Goal: Task Accomplishment & Management: Complete application form

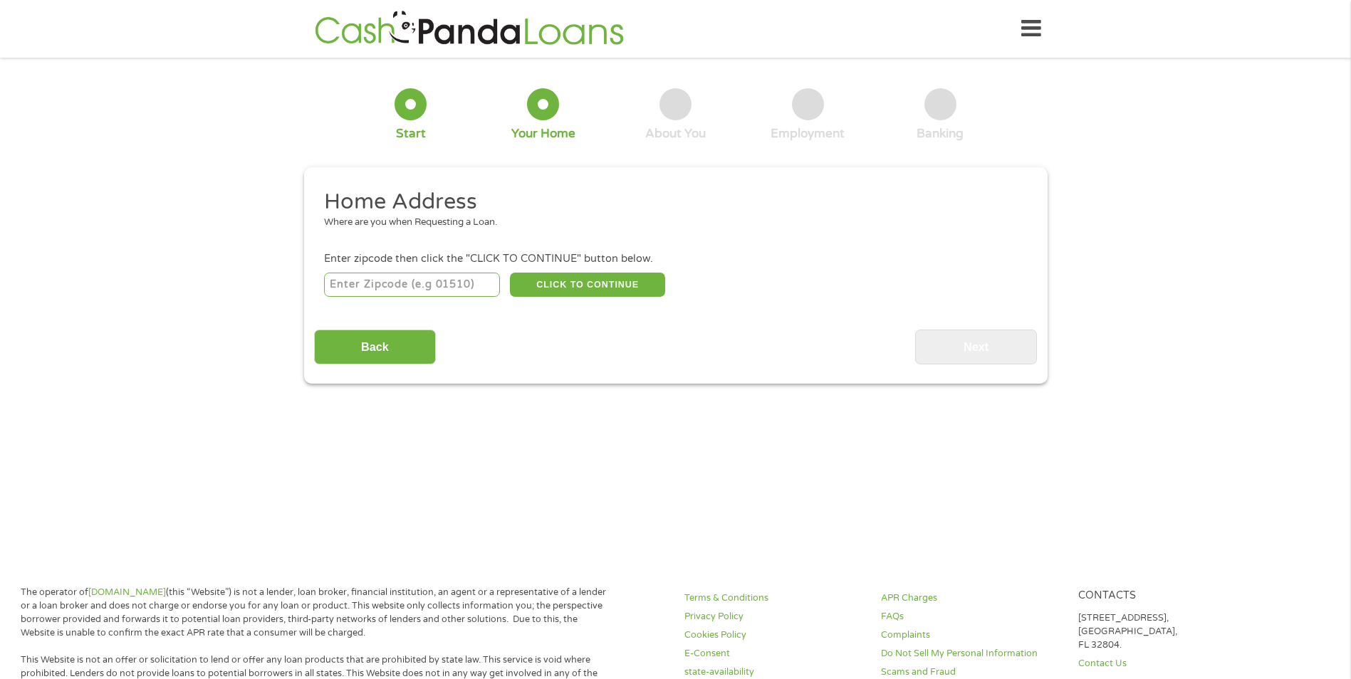
click at [457, 284] on input "number" at bounding box center [412, 285] width 176 height 24
type input "60404"
select select "[US_STATE]"
click at [590, 293] on button "CLICK TO CONTINUE" at bounding box center [587, 285] width 155 height 24
type input "60404"
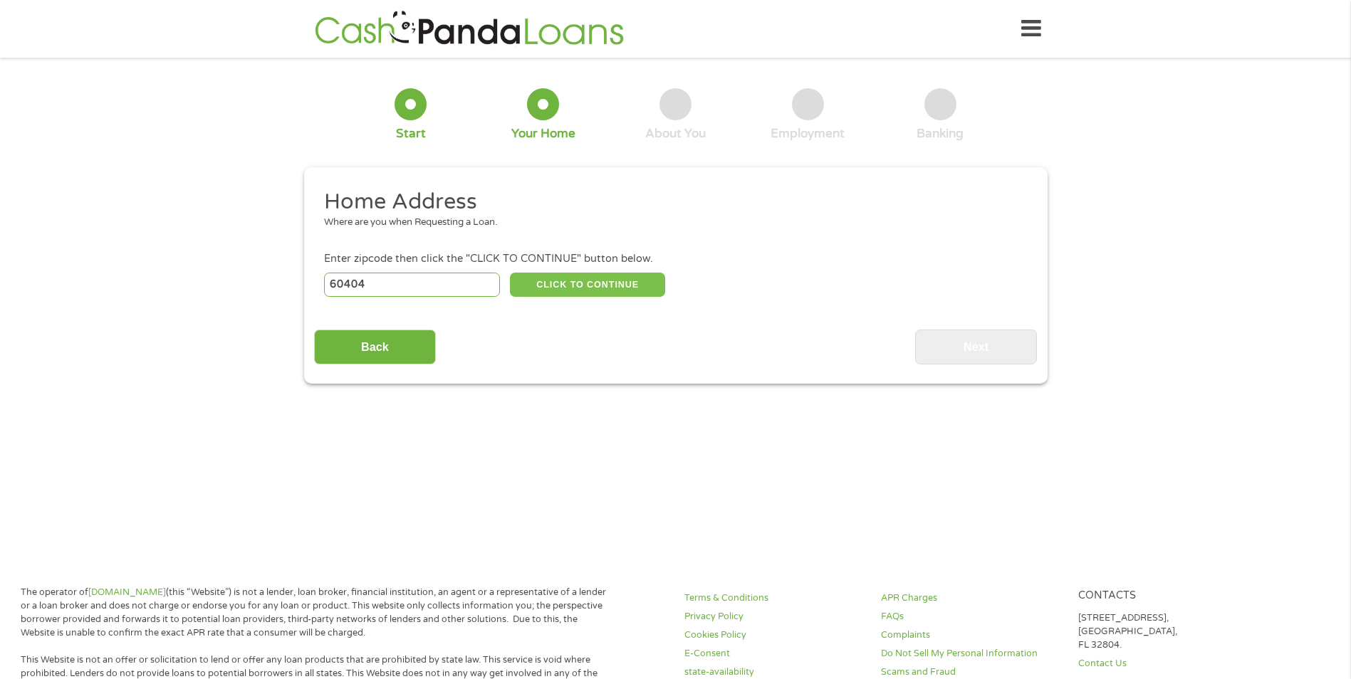
type input "Shorewood"
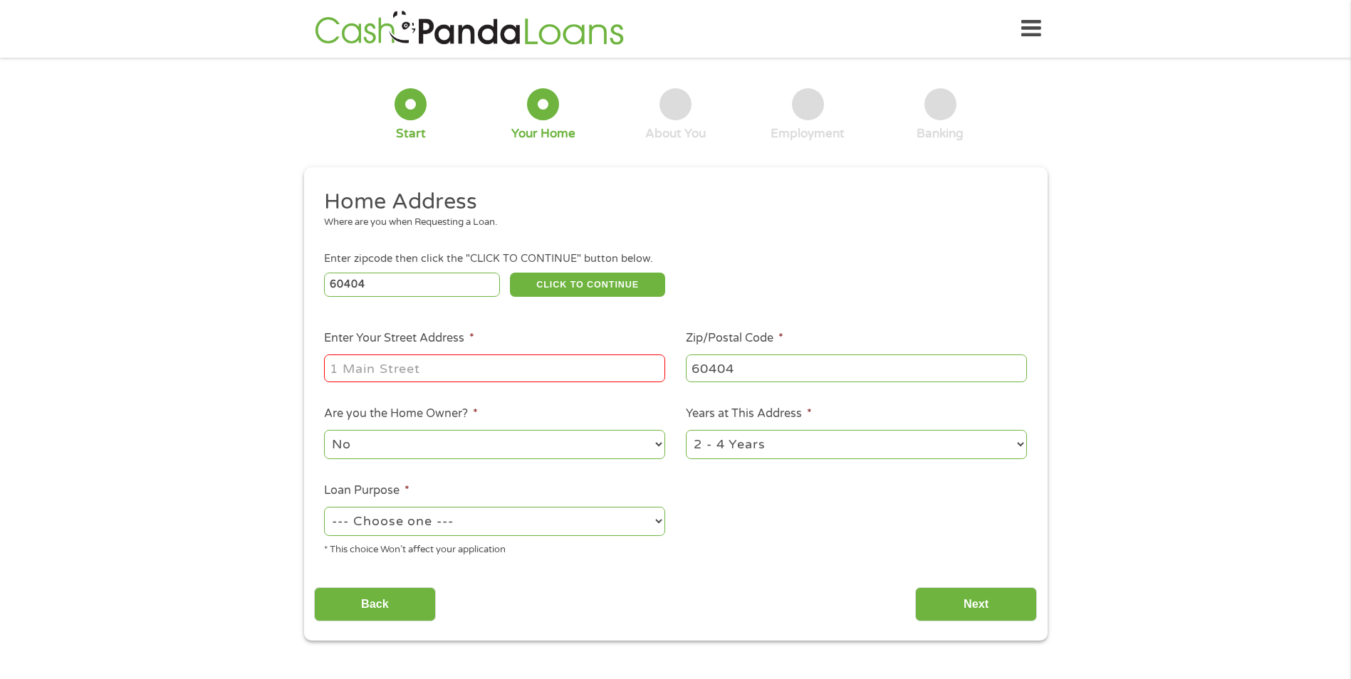
click at [492, 370] on input "Enter Your Street Address *" at bounding box center [494, 368] width 341 height 27
type input "928 [GEOGRAPHIC_DATA]"
click at [440, 442] on select "No Yes" at bounding box center [494, 444] width 341 height 29
select select "yes"
click at [324, 430] on select "No Yes" at bounding box center [494, 444] width 341 height 29
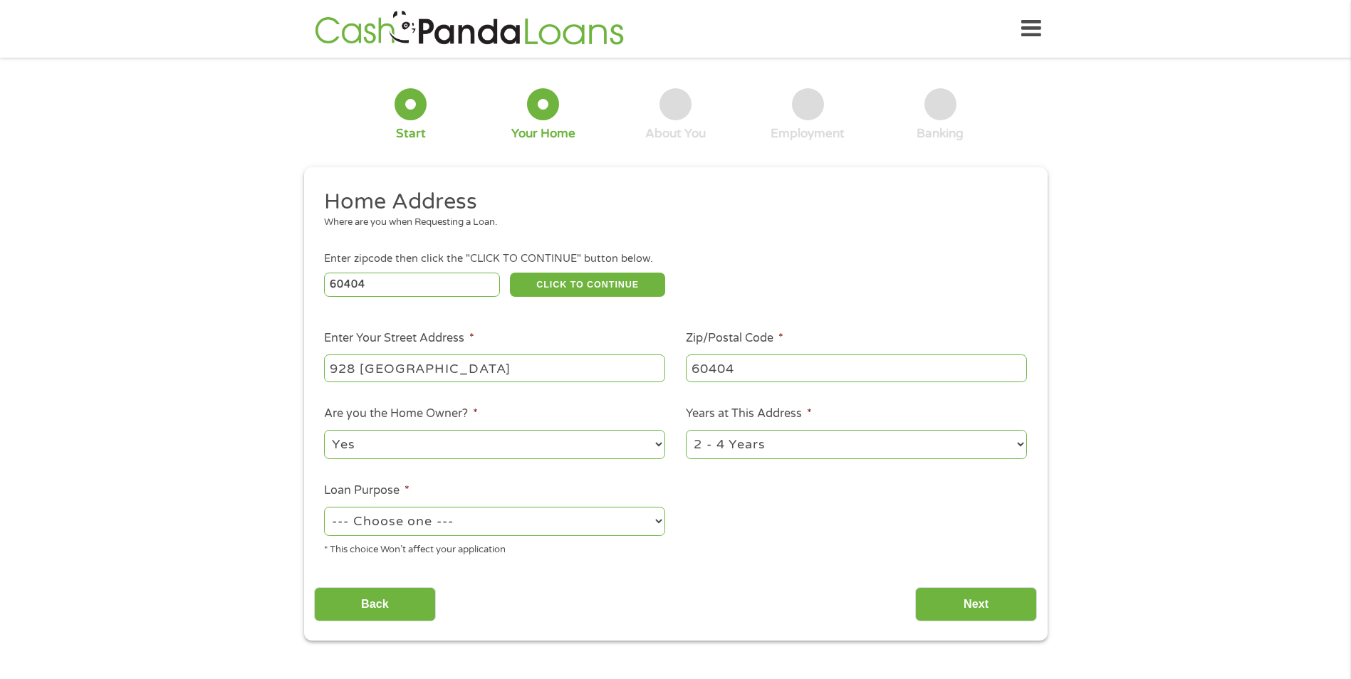
click at [780, 454] on select "1 Year or less 1 - 2 Years 2 - 4 Years Over 4 Years" at bounding box center [856, 444] width 341 height 29
select select "60months"
click at [686, 430] on select "1 Year or less 1 - 2 Years 2 - 4 Years Over 4 Years" at bounding box center [856, 444] width 341 height 29
click at [548, 538] on div "--- Choose one --- Pay Bills Debt Consolidation Home Improvement Major Purchase…" at bounding box center [494, 522] width 341 height 34
click at [544, 527] on select "--- Choose one --- Pay Bills Debt Consolidation Home Improvement Major Purchase…" at bounding box center [494, 521] width 341 height 29
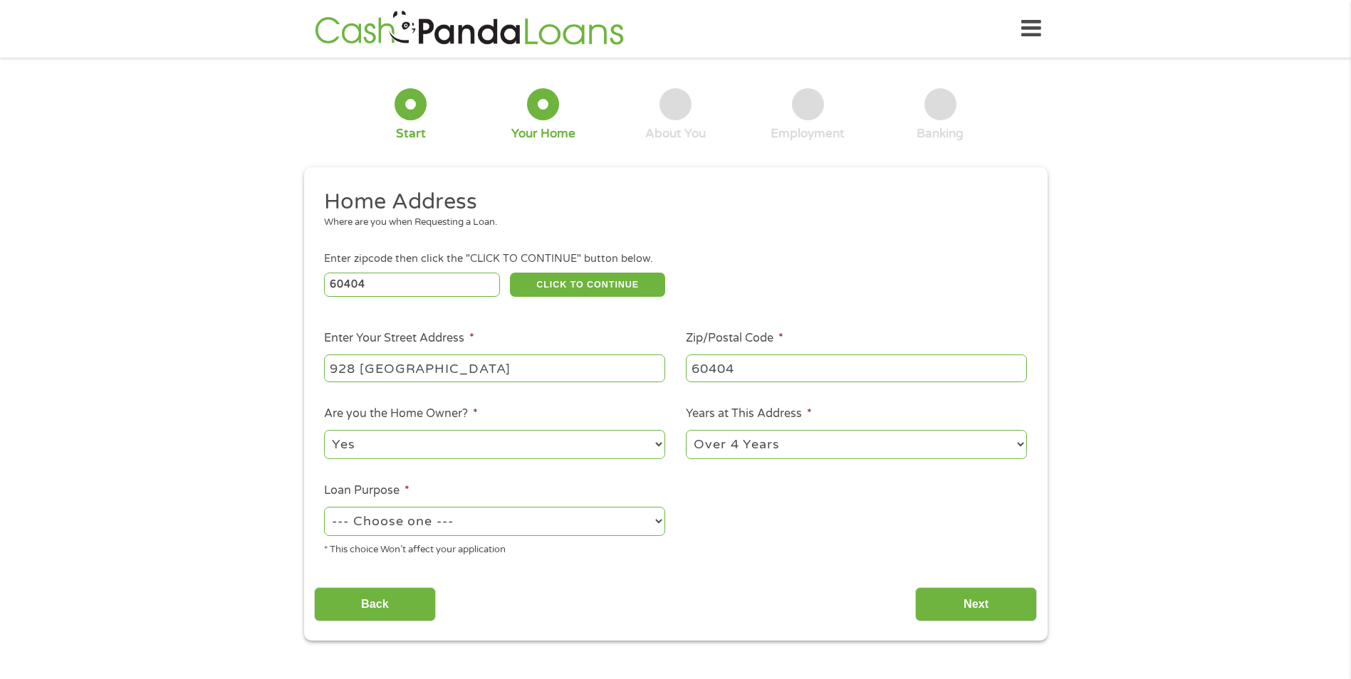
select select "homeimprovement"
click at [324, 507] on select "--- Choose one --- Pay Bills Debt Consolidation Home Improvement Major Purchase…" at bounding box center [494, 521] width 341 height 29
click at [1004, 609] on input "Next" at bounding box center [976, 605] width 122 height 35
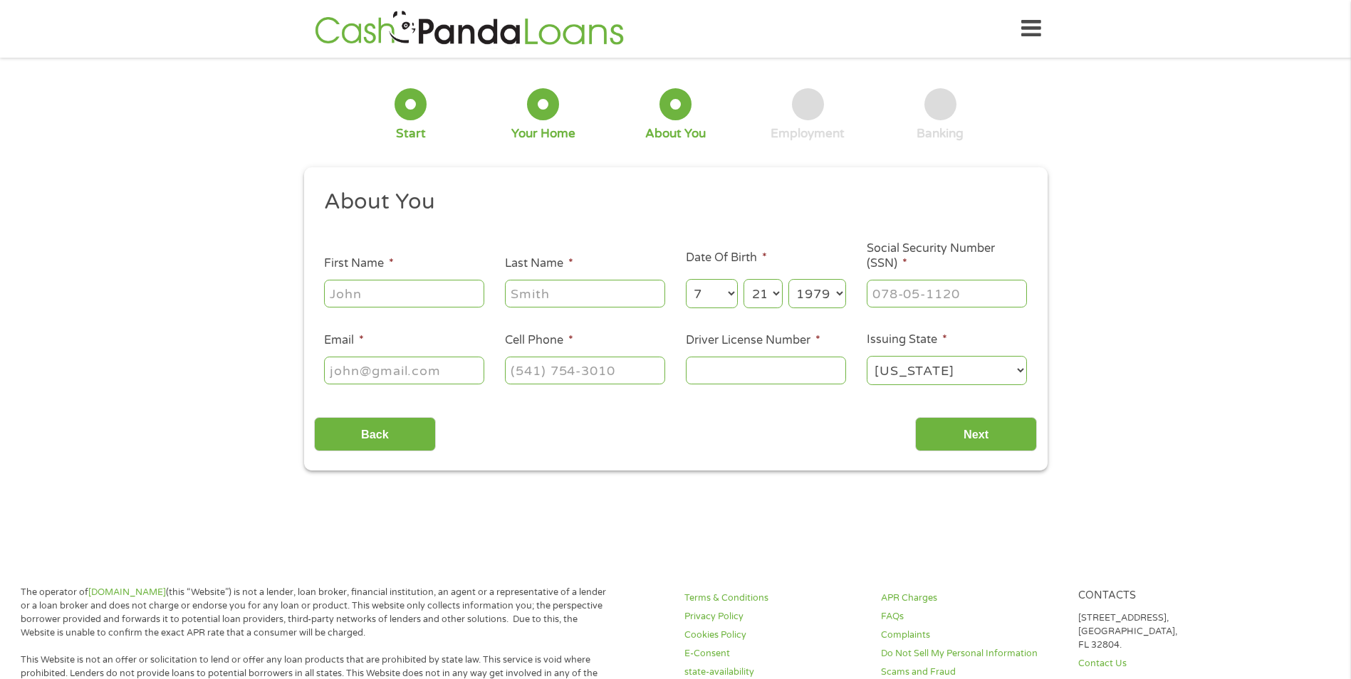
scroll to position [6, 6]
click at [433, 289] on input "First Name *" at bounding box center [404, 293] width 160 height 27
type input "[PERSON_NAME]"
type input "Herre"
select select "8"
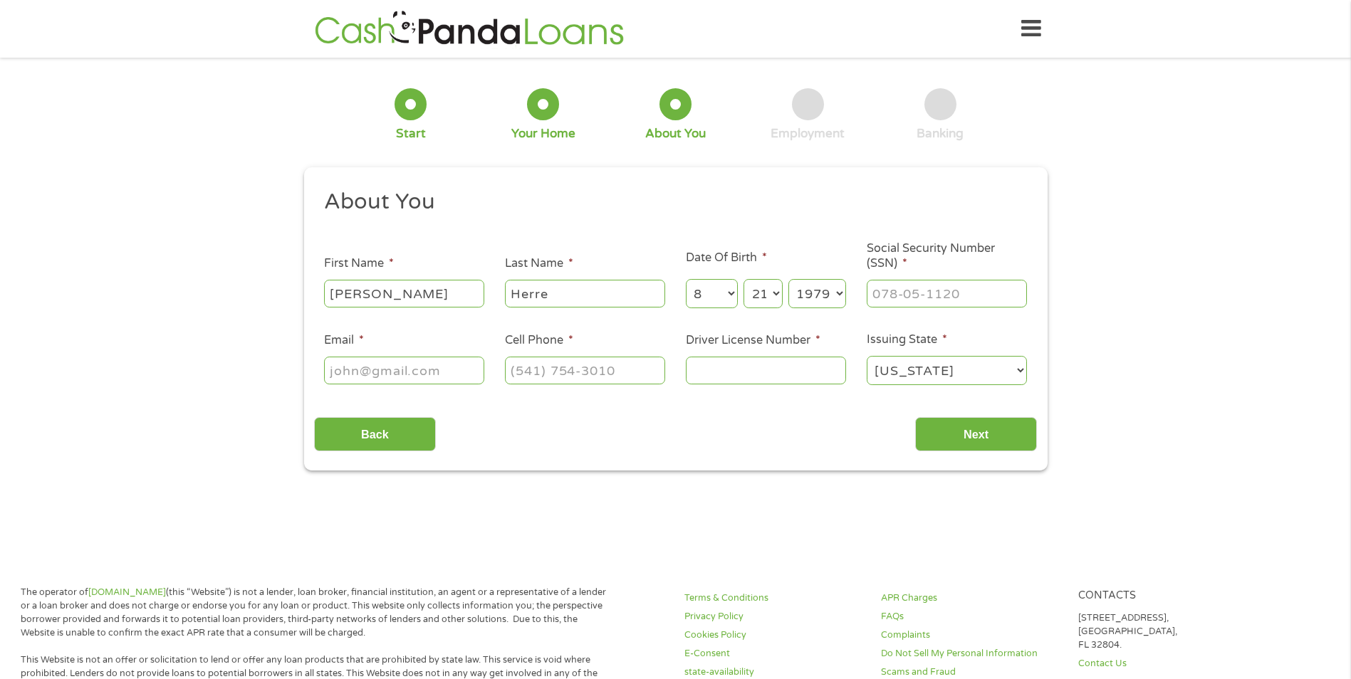
select select "1980"
type input "[EMAIL_ADDRESS][DOMAIN_NAME]"
type input "[PHONE_NUMBER]"
click at [772, 296] on select "Day 1 2 3 4 5 6 7 8 9 10 11 12 13 14 15 16 17 18 19 20 21 22 23 24 25 26 27 28 …" at bounding box center [763, 293] width 38 height 29
select select "8"
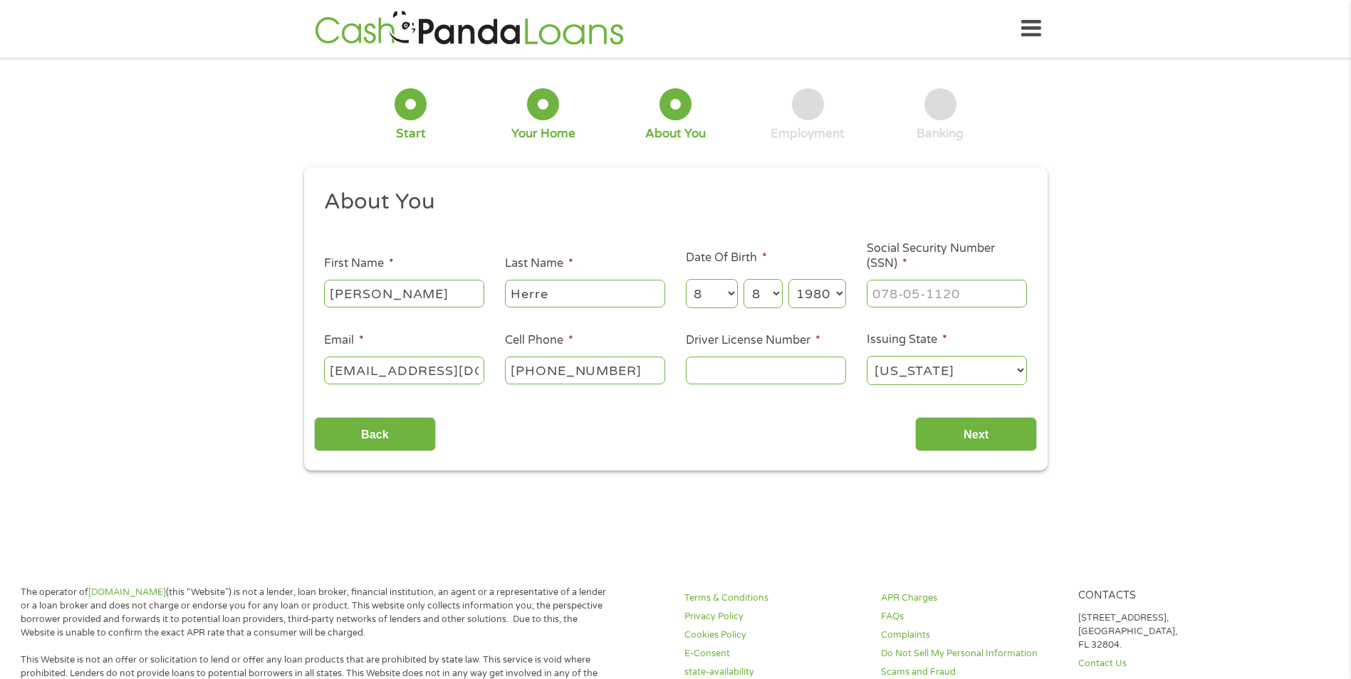
click at [744, 279] on select "Day 1 2 3 4 5 6 7 8 9 10 11 12 13 14 15 16 17 18 19 20 21 22 23 24 25 26 27 28 …" at bounding box center [763, 293] width 38 height 29
type input "___-__-____"
click at [905, 297] on input "___-__-____" at bounding box center [947, 293] width 160 height 27
drag, startPoint x: 405, startPoint y: 288, endPoint x: 248, endPoint y: 300, distance: 157.1
click at [248, 300] on div "1 Start 2 Your Home 3 About You 4 Employment 5 Banking 6 This field is hidden w…" at bounding box center [675, 269] width 1351 height 403
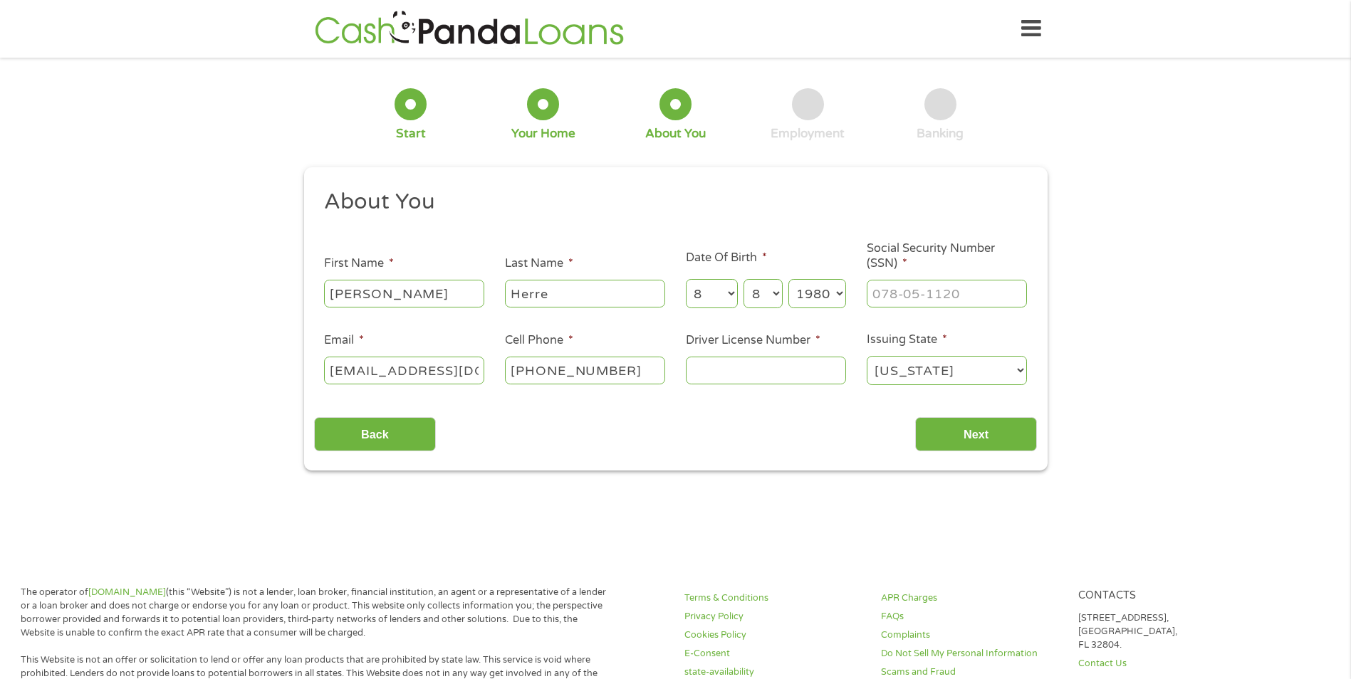
type input "[PERSON_NAME]"
select select "7"
select select "21"
select select "1979"
type input "320-70-0951"
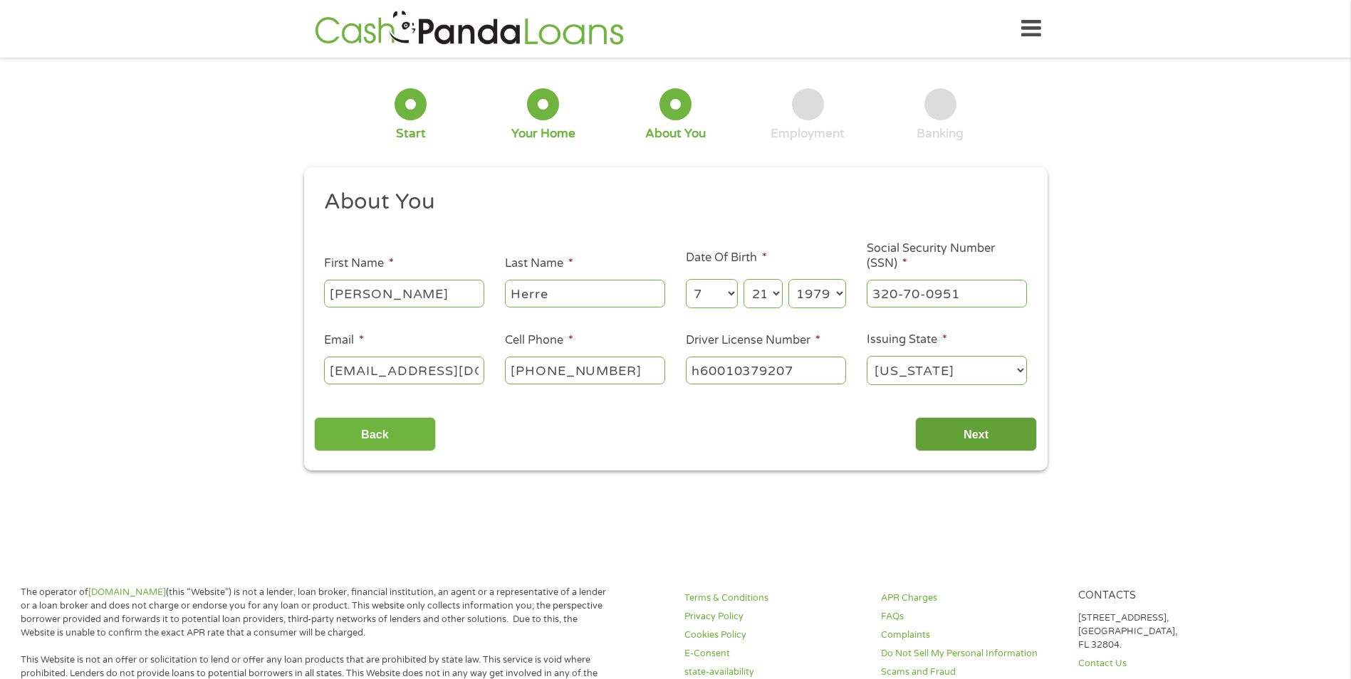
type input "h60010379207"
click at [992, 440] on input "Next" at bounding box center [976, 434] width 122 height 35
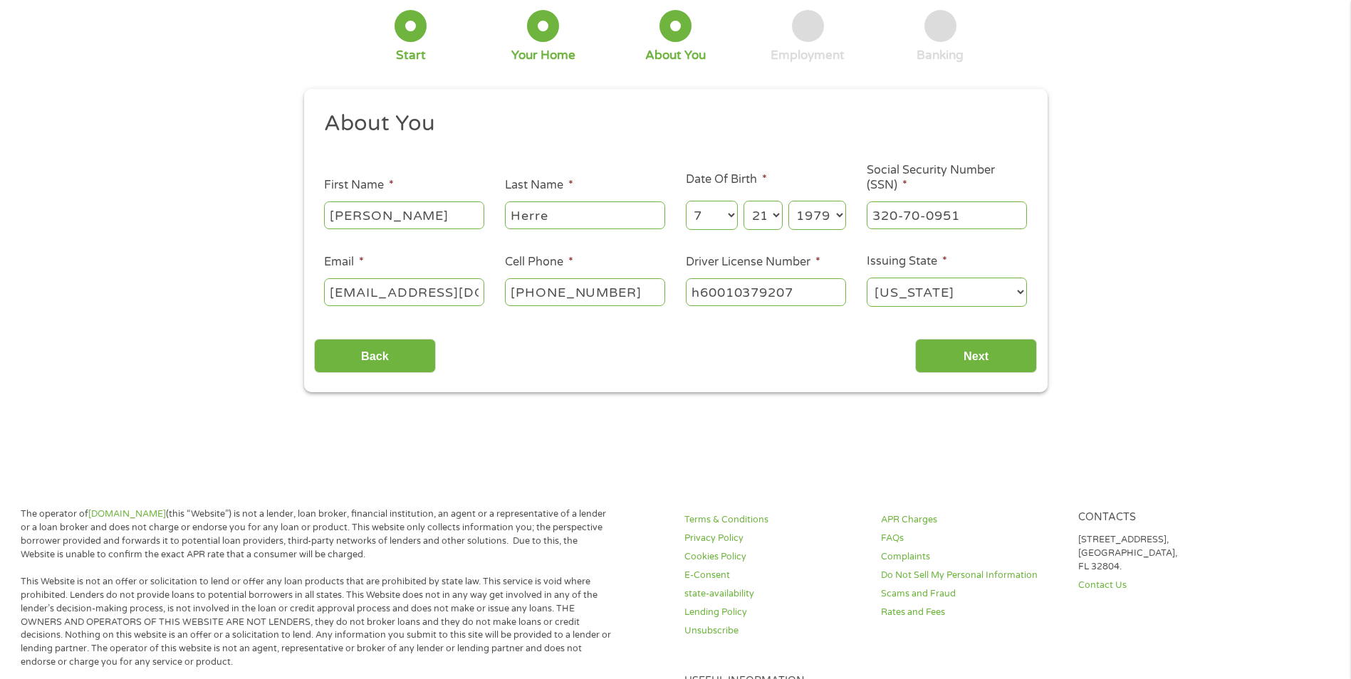
scroll to position [71, 0]
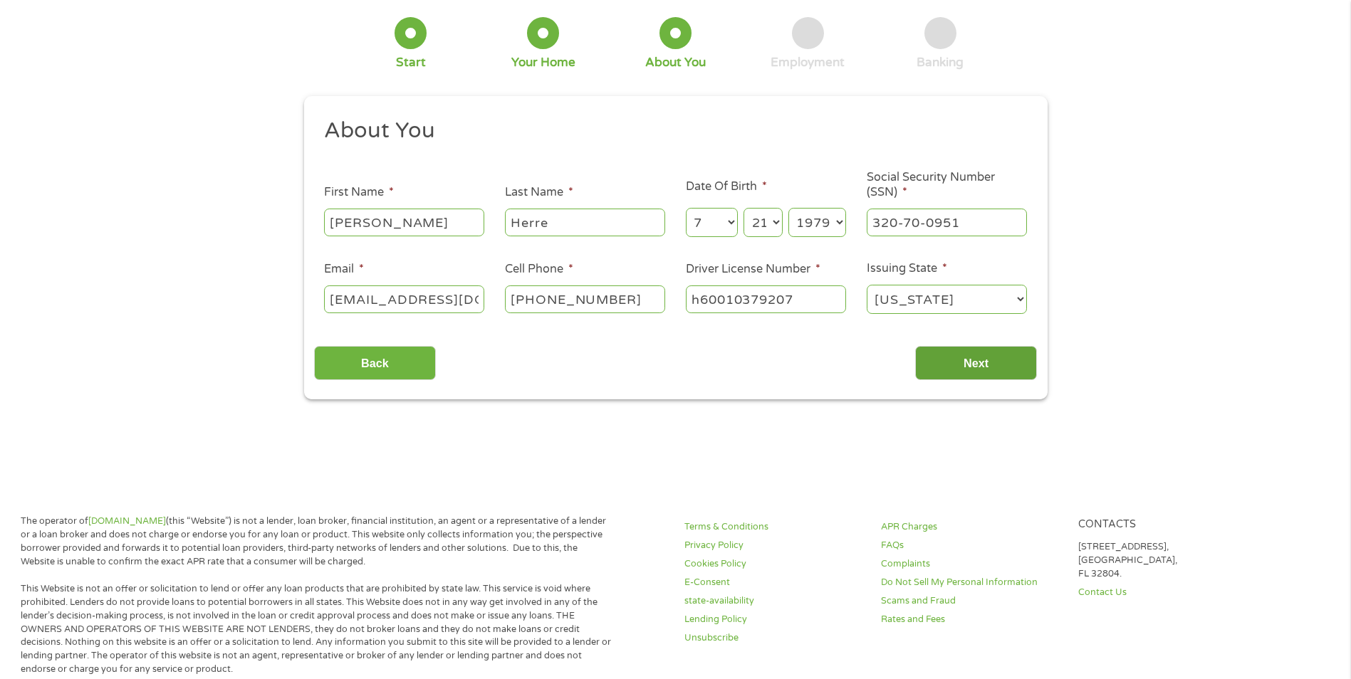
click at [964, 369] on input "Next" at bounding box center [976, 363] width 122 height 35
click at [990, 353] on input "Next" at bounding box center [976, 363] width 122 height 35
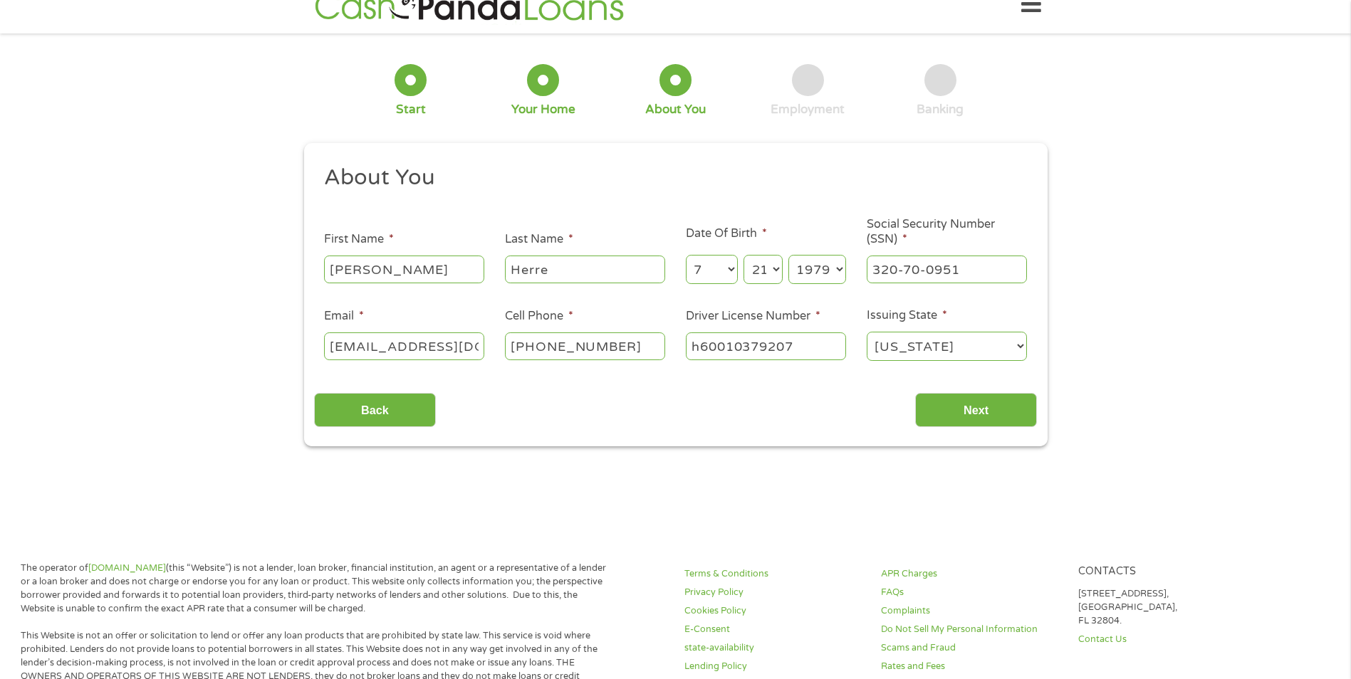
scroll to position [0, 0]
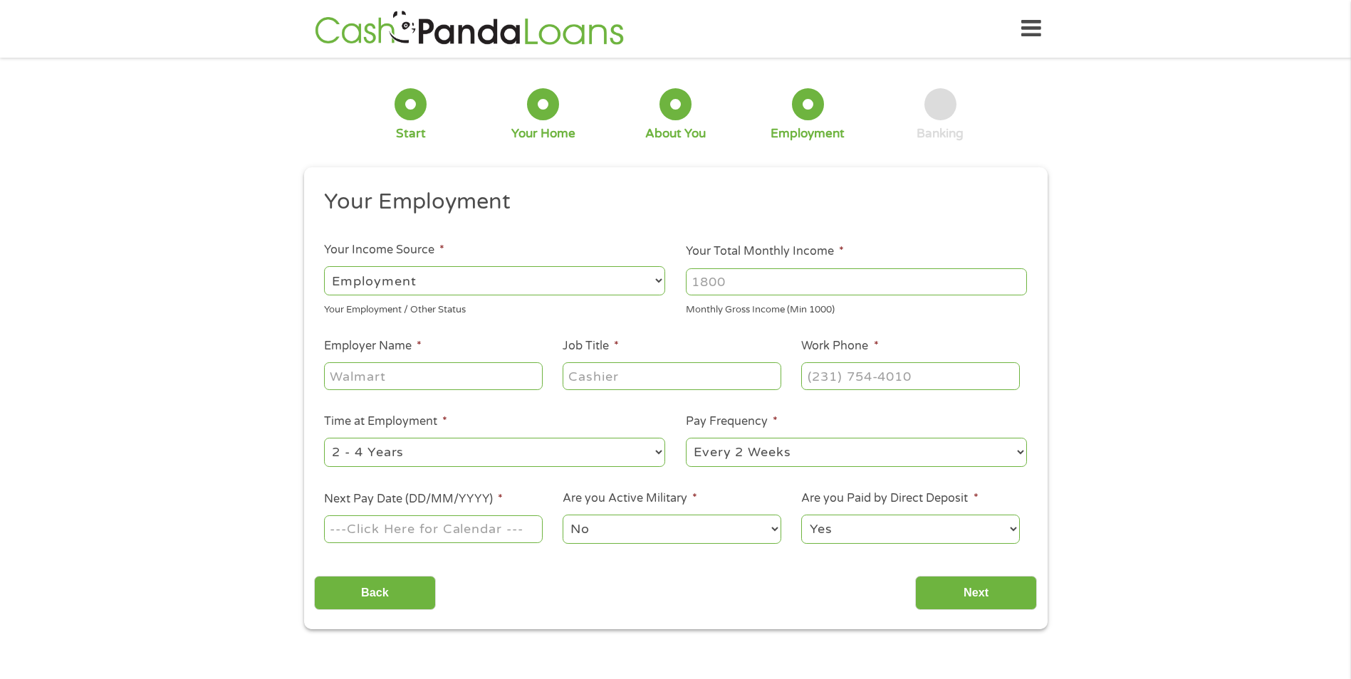
click at [986, 428] on li "Pay Frequency * --- Choose one --- Every 2 Weeks Every Week Monthly Semi-Monthly" at bounding box center [857, 441] width 362 height 56
click at [759, 298] on div "Monthly Gross Income (Min 1000)" at bounding box center [856, 307] width 341 height 19
click at [761, 286] on input "Your Total Monthly Income *" at bounding box center [856, 282] width 341 height 27
click at [751, 283] on input "Your Total Monthly Income *" at bounding box center [856, 282] width 341 height 27
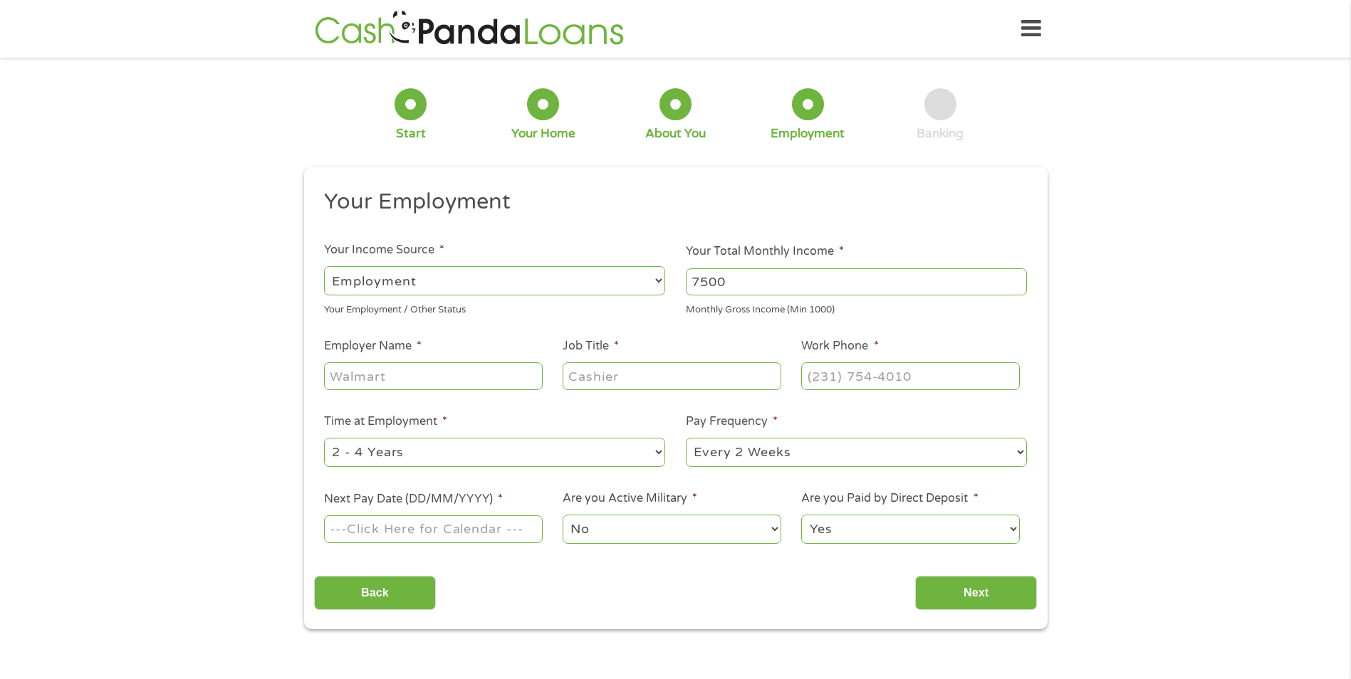
type input "7500"
drag, startPoint x: 397, startPoint y: 390, endPoint x: 395, endPoint y: 383, distance: 7.7
click at [397, 390] on div at bounding box center [433, 376] width 218 height 33
click at [395, 382] on input "Employer Name *" at bounding box center [433, 376] width 218 height 27
type input "The Block Logistics"
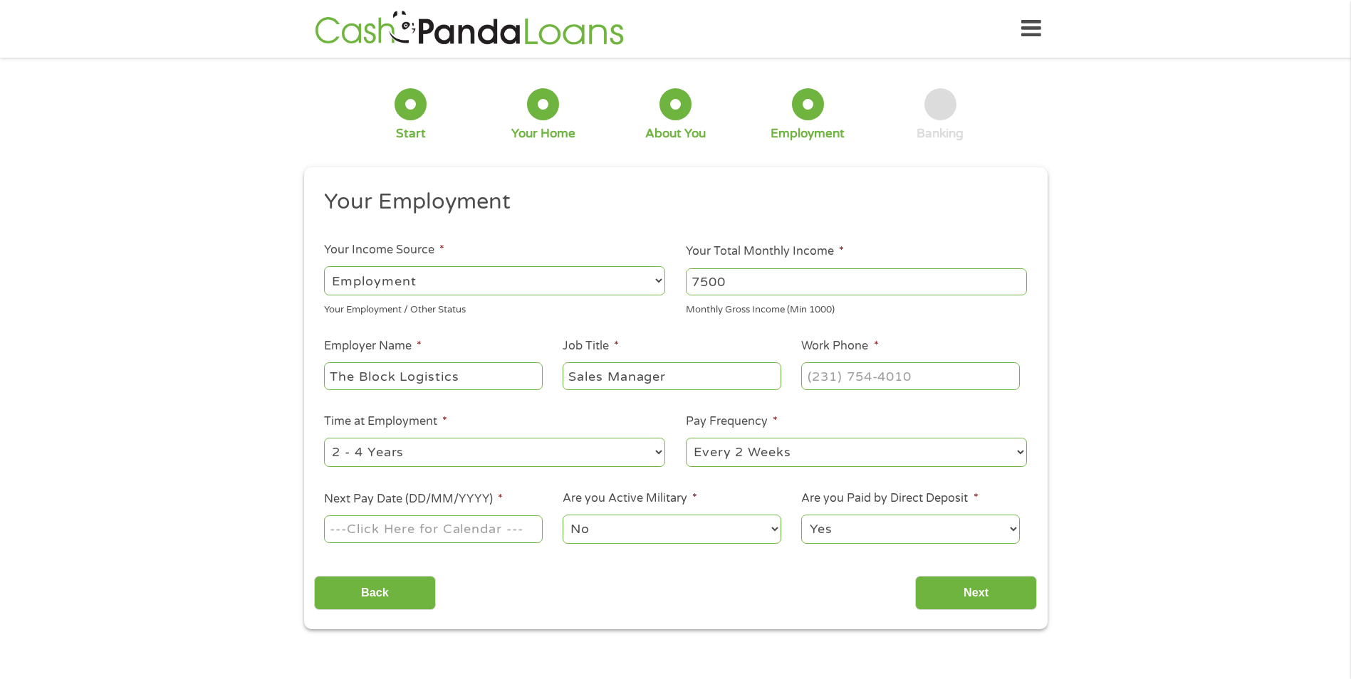
type input "Sales Manager"
type input "[PHONE_NUMBER]"
click at [409, 532] on input "Next Pay Date (DD/MM/YYYY) *" at bounding box center [433, 529] width 218 height 27
type input "[DATE]"
click at [996, 600] on input "Next" at bounding box center [976, 593] width 122 height 35
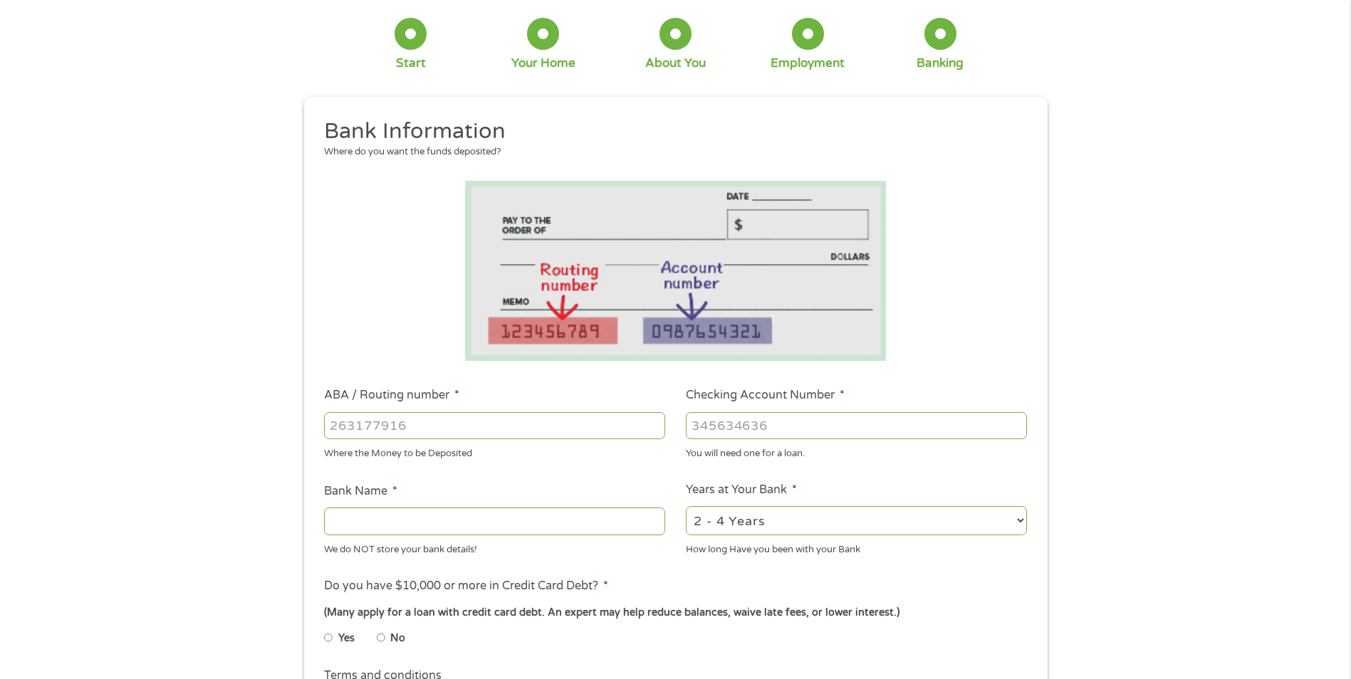
scroll to position [71, 0]
click at [422, 428] on input "ABA / Routing number *" at bounding box center [494, 425] width 341 height 27
type input "071025661"
type input "BMO [PERSON_NAME] BANK NA"
type input "071025661"
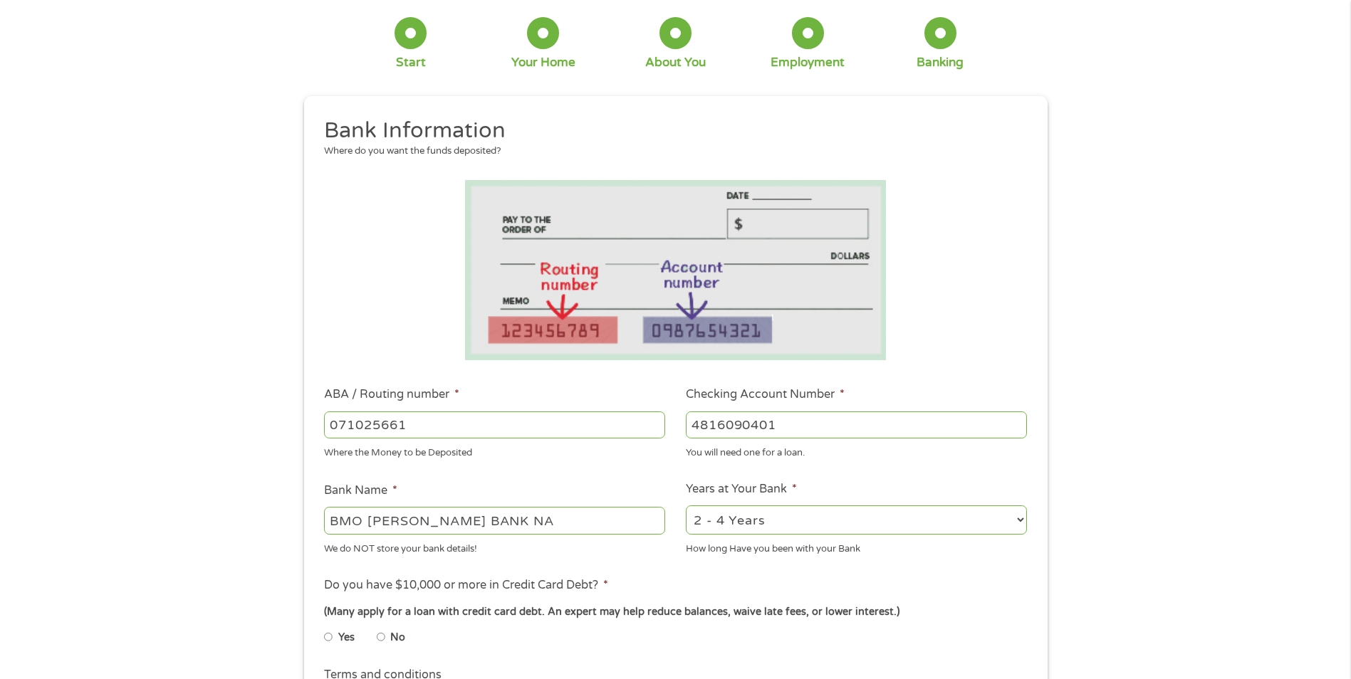
type input "4816090401"
click at [745, 515] on select "2 - 4 Years 6 - 12 Months 1 - 2 Years Over 4 Years" at bounding box center [856, 520] width 341 height 29
select select "60months"
click at [686, 506] on select "2 - 4 Years 6 - 12 Months 1 - 2 Years Over 4 Years" at bounding box center [856, 520] width 341 height 29
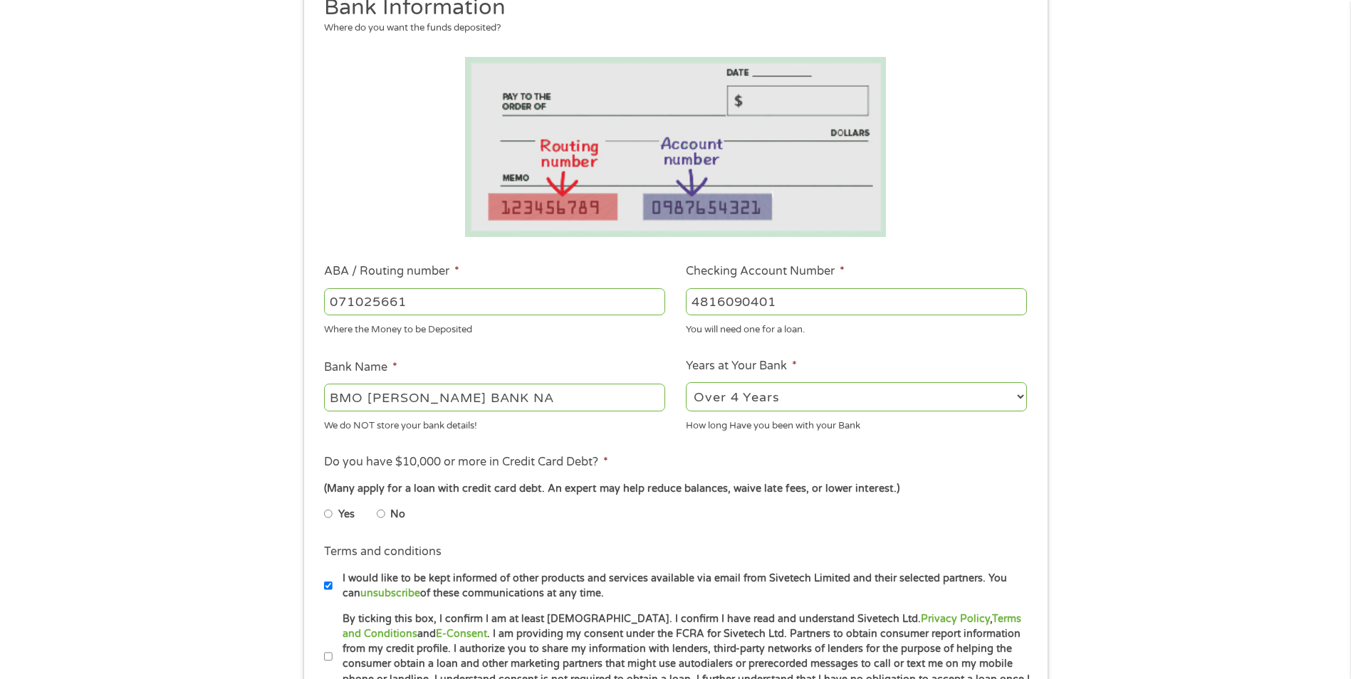
scroll to position [214, 0]
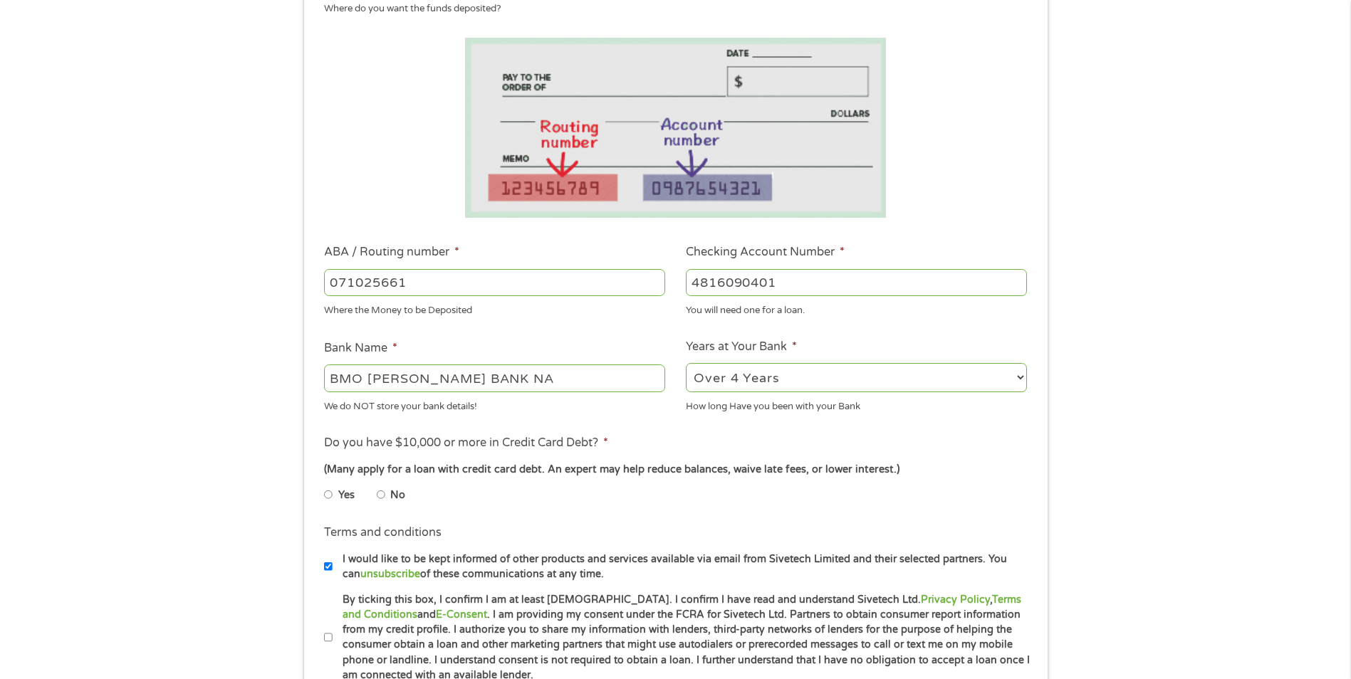
click at [322, 496] on li "Do you have $10,000 or more in Credit Card Debt? * (Many apply for a loan with …" at bounding box center [675, 474] width 723 height 80
click at [333, 494] on li "Yes" at bounding box center [350, 495] width 53 height 28
drag, startPoint x: 331, startPoint y: 496, endPoint x: 400, endPoint y: 513, distance: 70.5
click at [400, 513] on ul "Yes No" at bounding box center [494, 497] width 340 height 33
drag, startPoint x: 381, startPoint y: 496, endPoint x: 318, endPoint y: 497, distance: 62.7
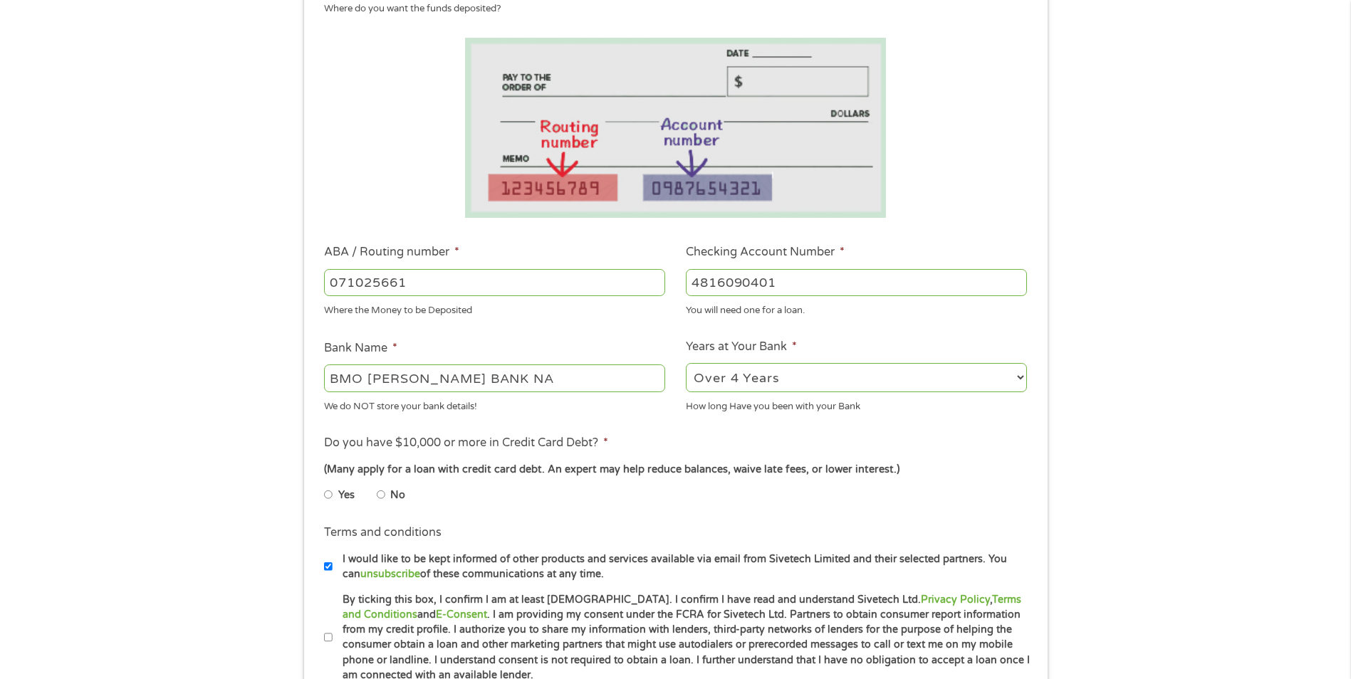
click at [338, 516] on ul "Bank Information Where do you want the funds deposited? ABA / Routing number * …" at bounding box center [675, 328] width 723 height 709
click at [328, 491] on input "Yes" at bounding box center [328, 495] width 9 height 23
radio input "true"
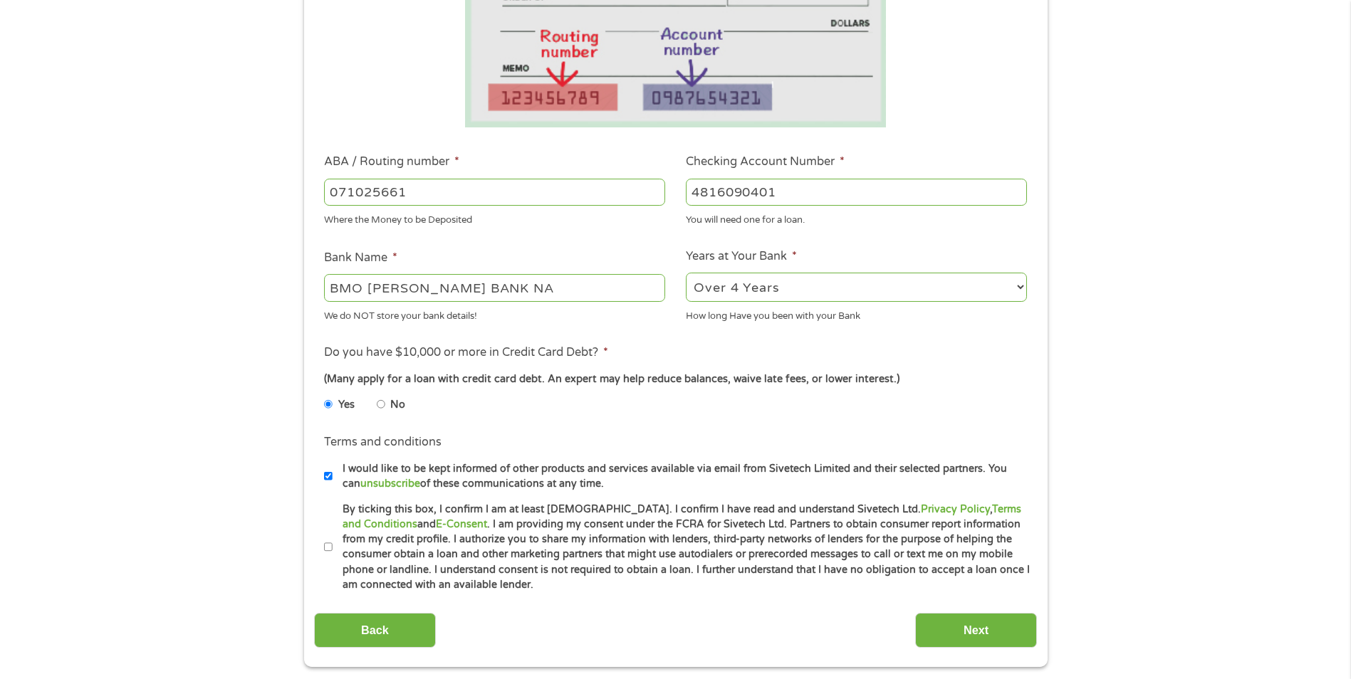
scroll to position [499, 0]
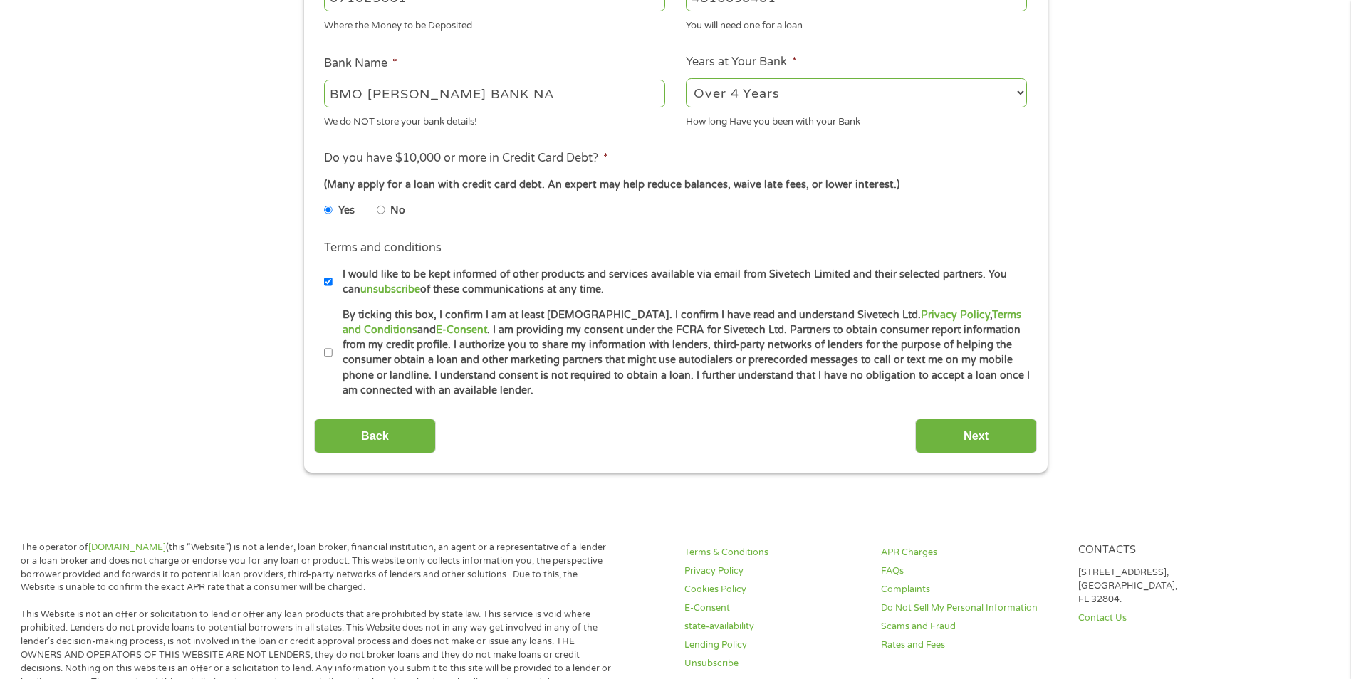
click at [328, 355] on input "By ticking this box, I confirm I am at least [DEMOGRAPHIC_DATA]. I confirm I ha…" at bounding box center [328, 353] width 9 height 23
checkbox input "true"
click at [969, 428] on input "Next" at bounding box center [976, 436] width 122 height 35
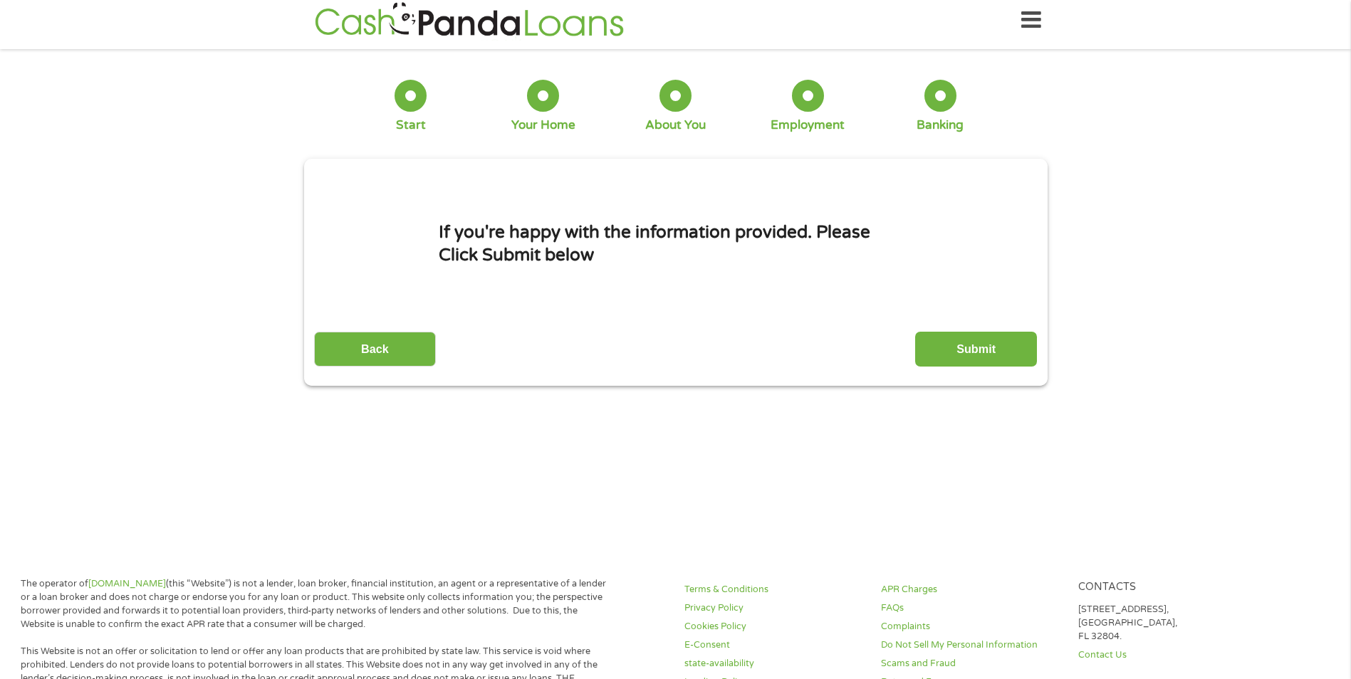
scroll to position [0, 0]
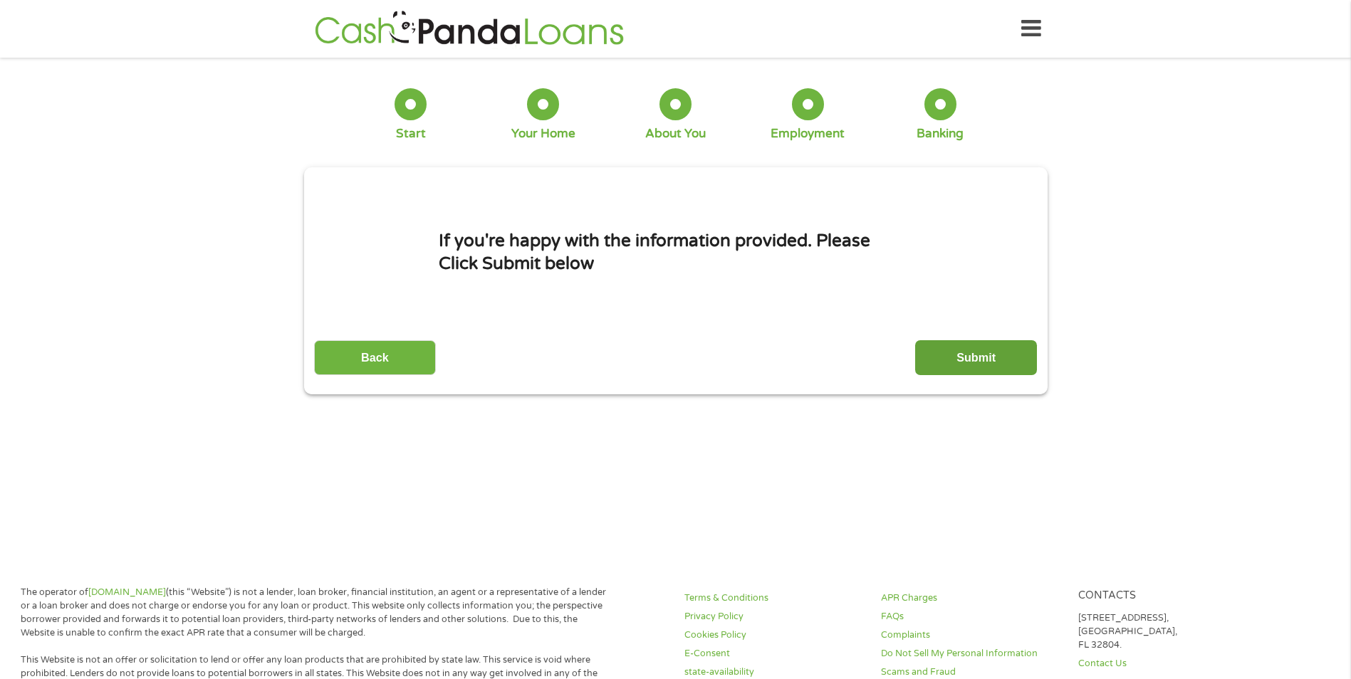
click at [999, 360] on input "Submit" at bounding box center [976, 357] width 122 height 35
